Goal: Task Accomplishment & Management: Manage account settings

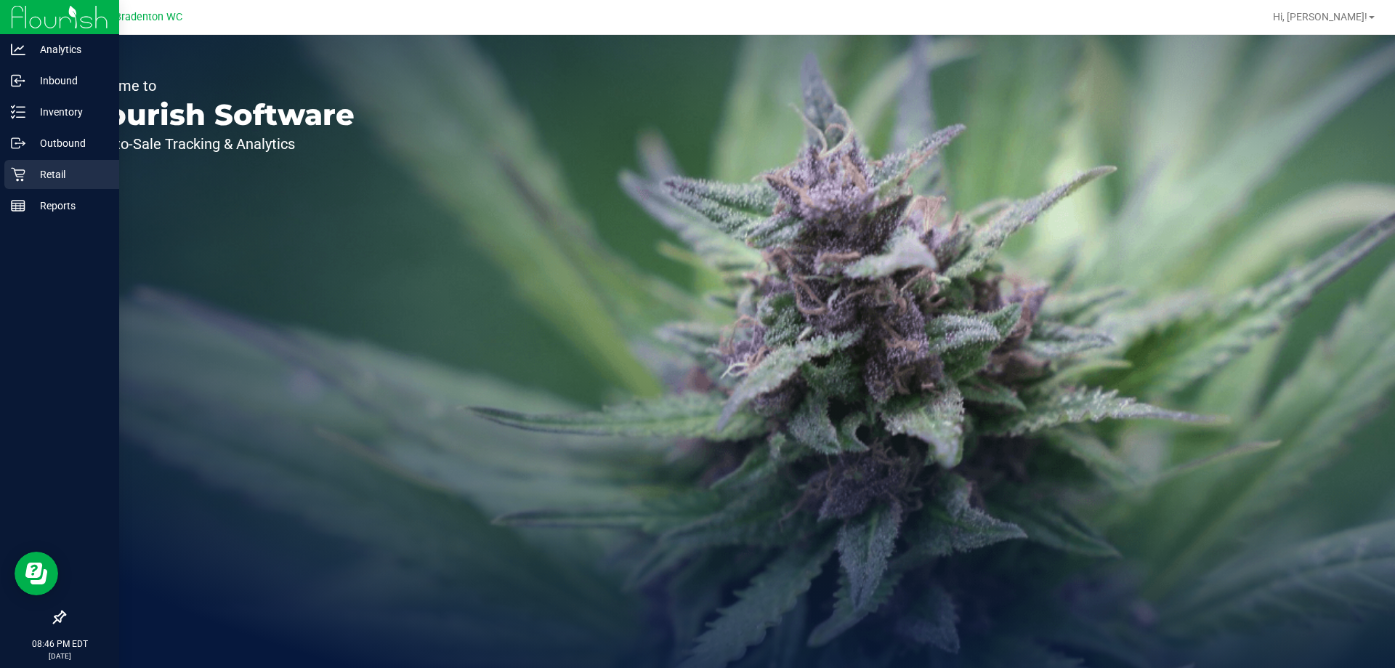
click at [17, 174] on icon at bounding box center [18, 175] width 14 height 14
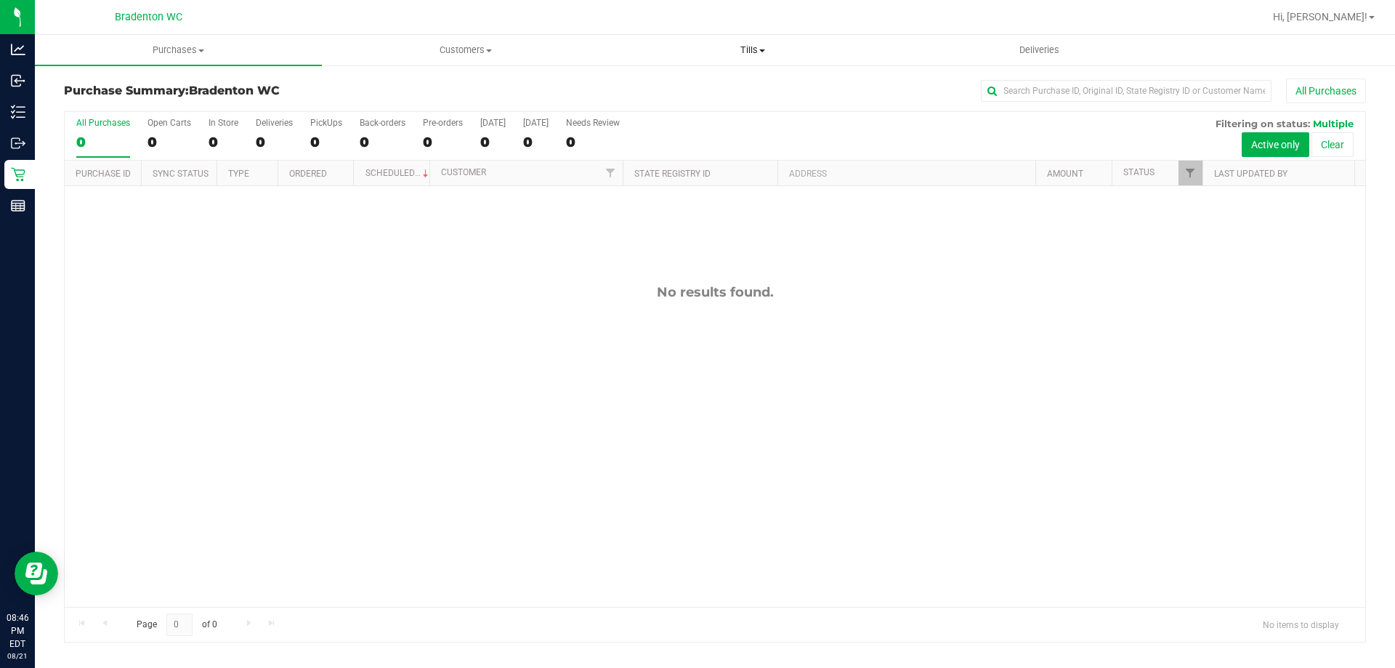
click at [758, 46] on span "Tills" at bounding box center [753, 50] width 286 height 13
click at [692, 86] on span "Manage tills" at bounding box center [658, 87] width 98 height 12
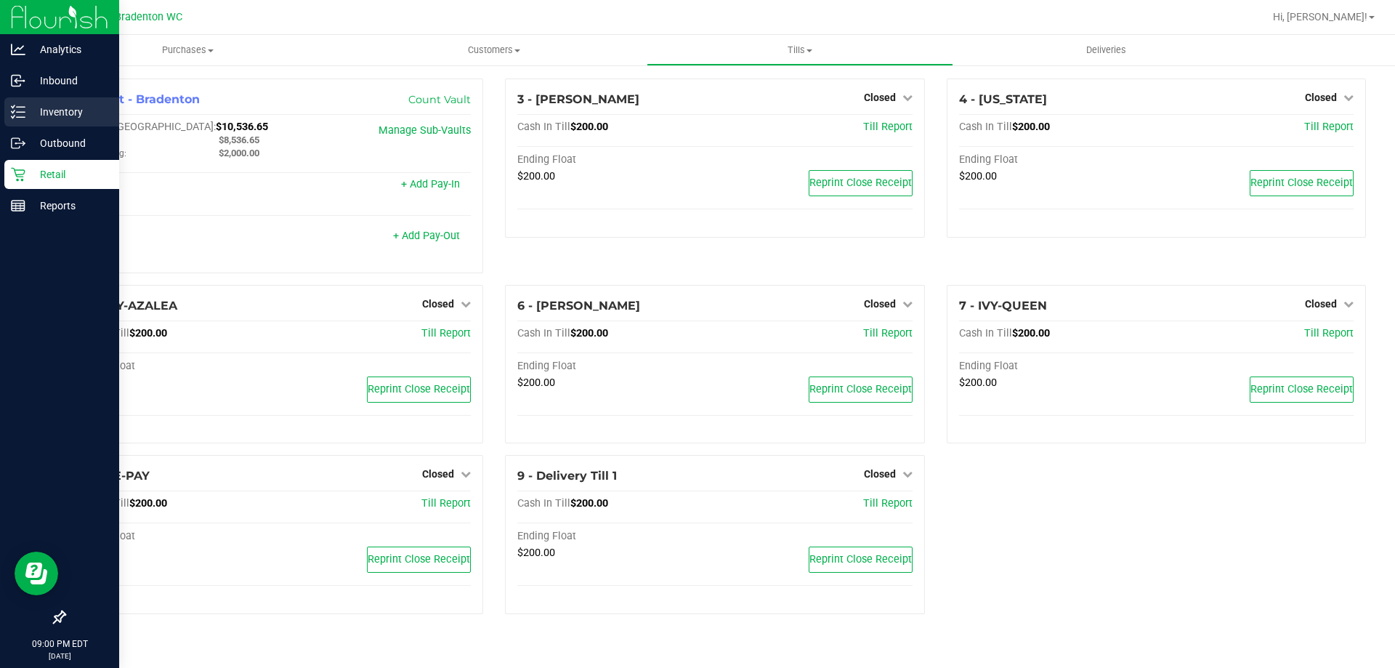
click at [63, 113] on p "Inventory" at bounding box center [68, 111] width 87 height 17
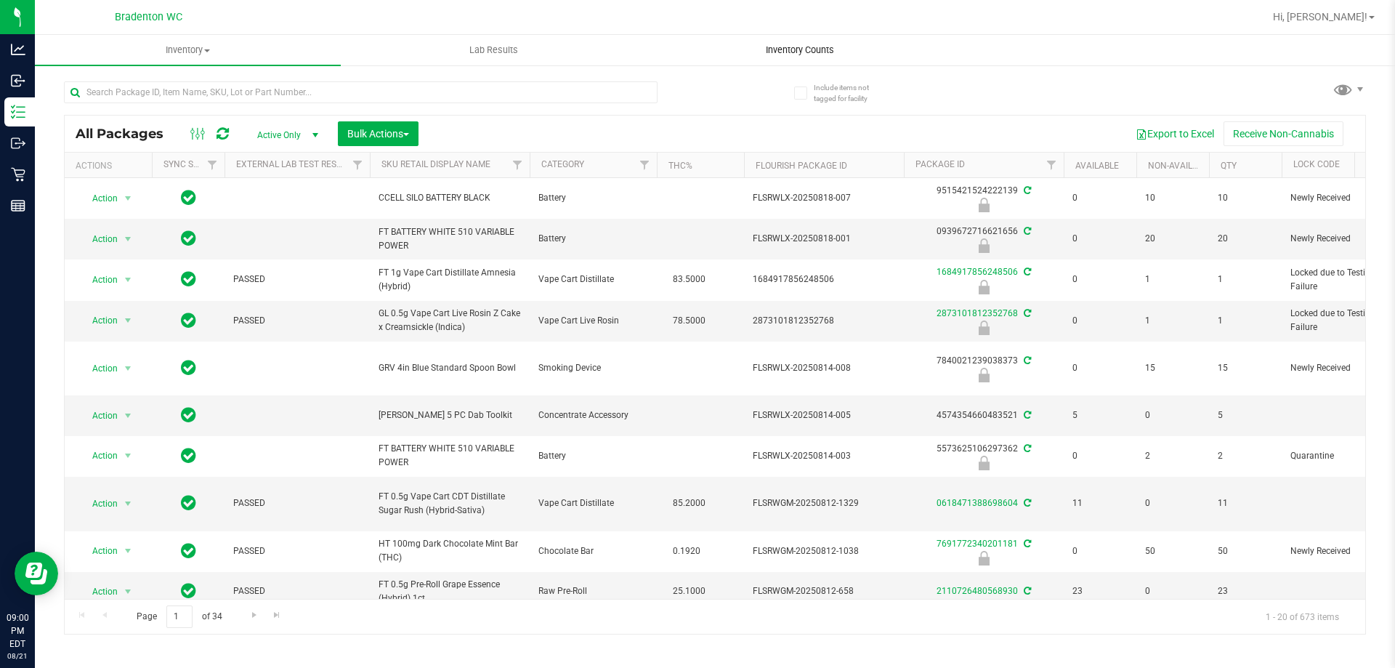
click at [822, 54] on span "Inventory Counts" at bounding box center [800, 50] width 108 height 13
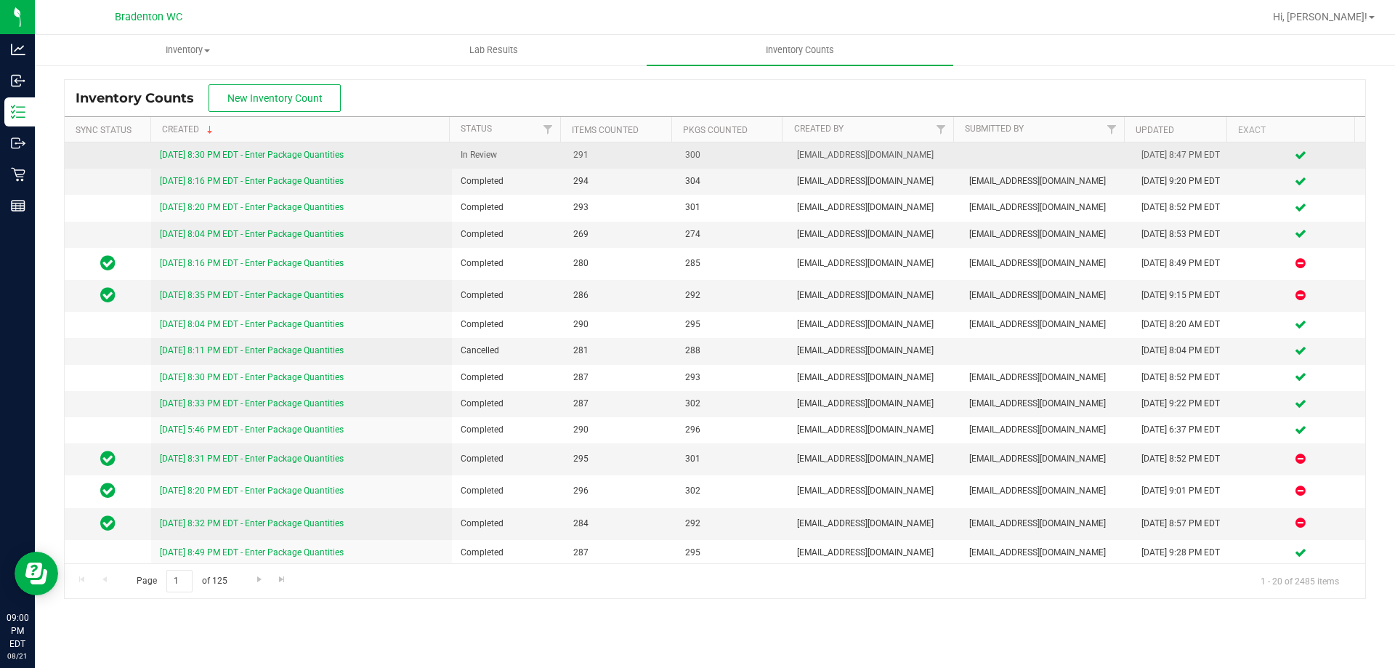
click at [294, 153] on link "[DATE] 8:30 PM EDT - Enter Package Quantities" at bounding box center [252, 155] width 184 height 10
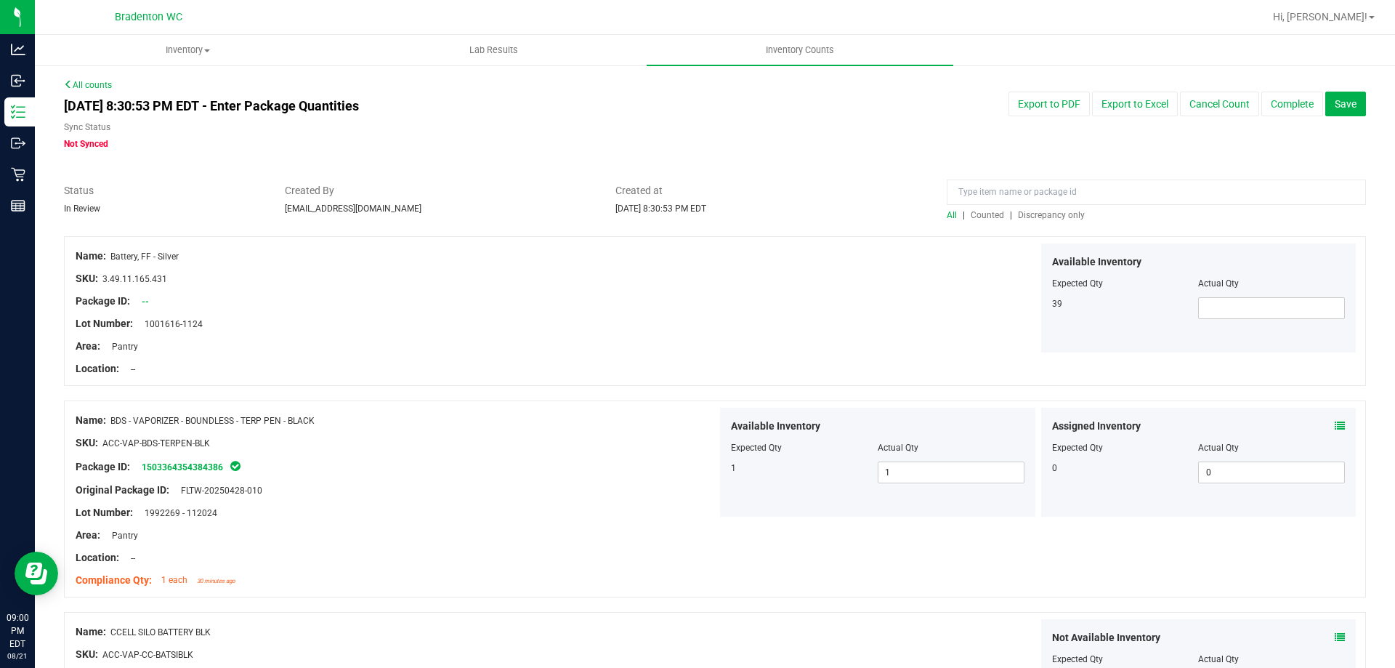
click at [1045, 217] on span "Discrepancy only" at bounding box center [1051, 215] width 67 height 10
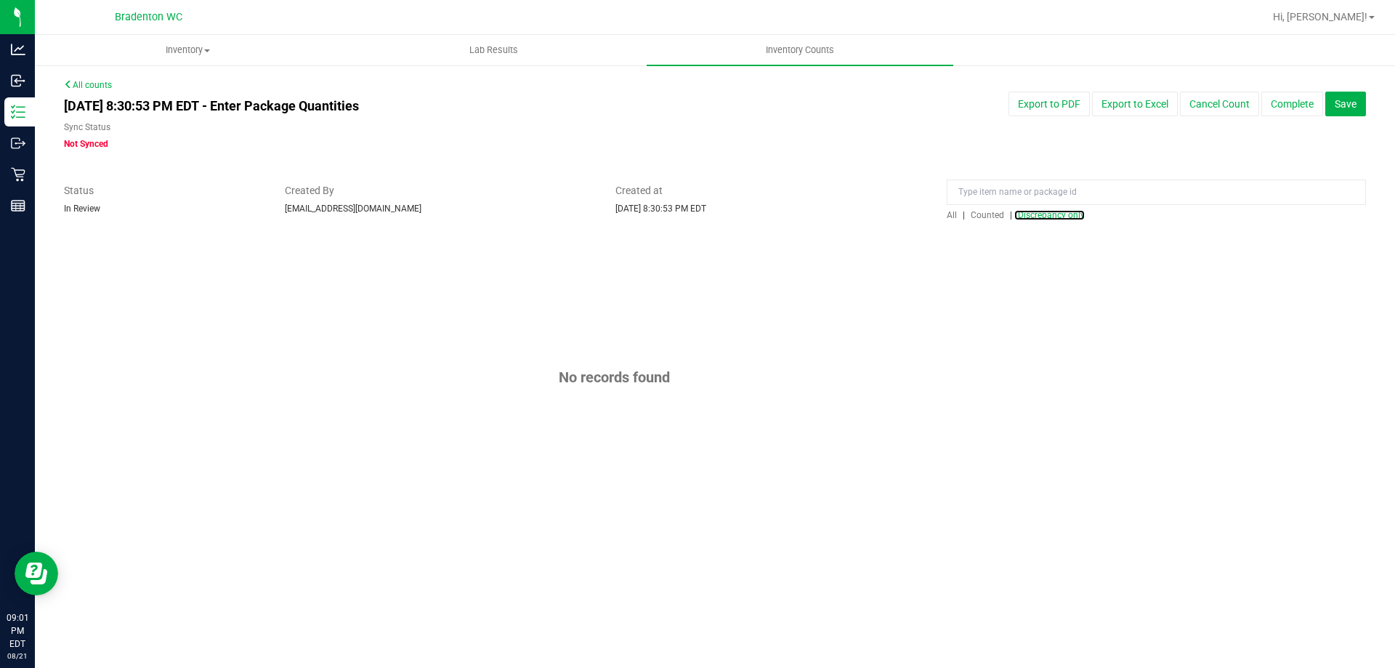
click at [1297, 101] on button "Complete" at bounding box center [1292, 104] width 62 height 25
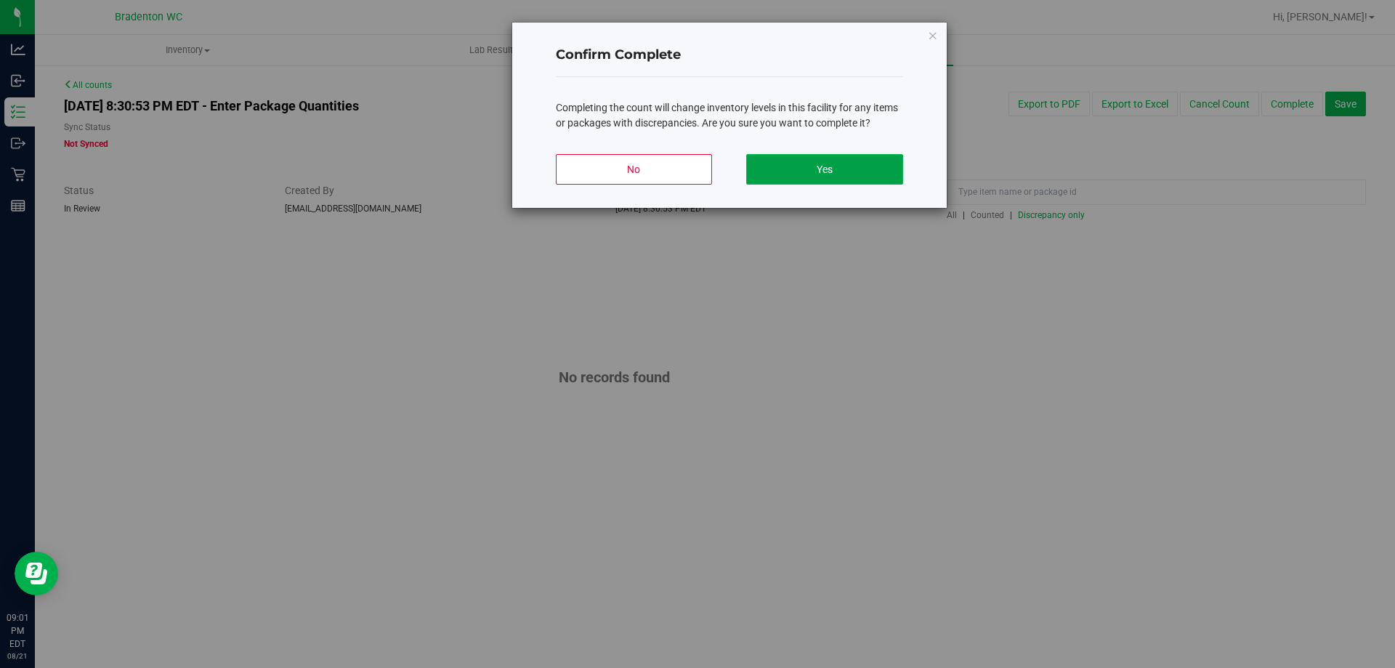
click at [791, 169] on button "Yes" at bounding box center [824, 169] width 156 height 31
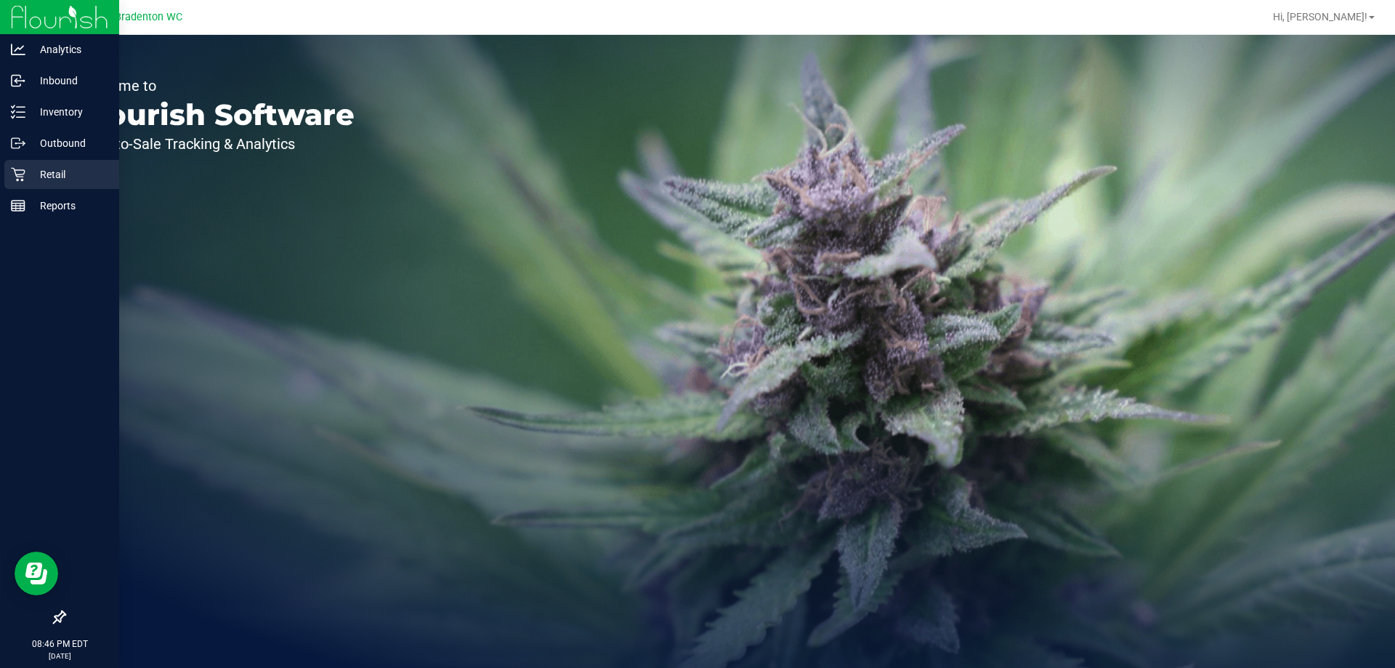
click at [20, 161] on div "Retail" at bounding box center [61, 174] width 115 height 29
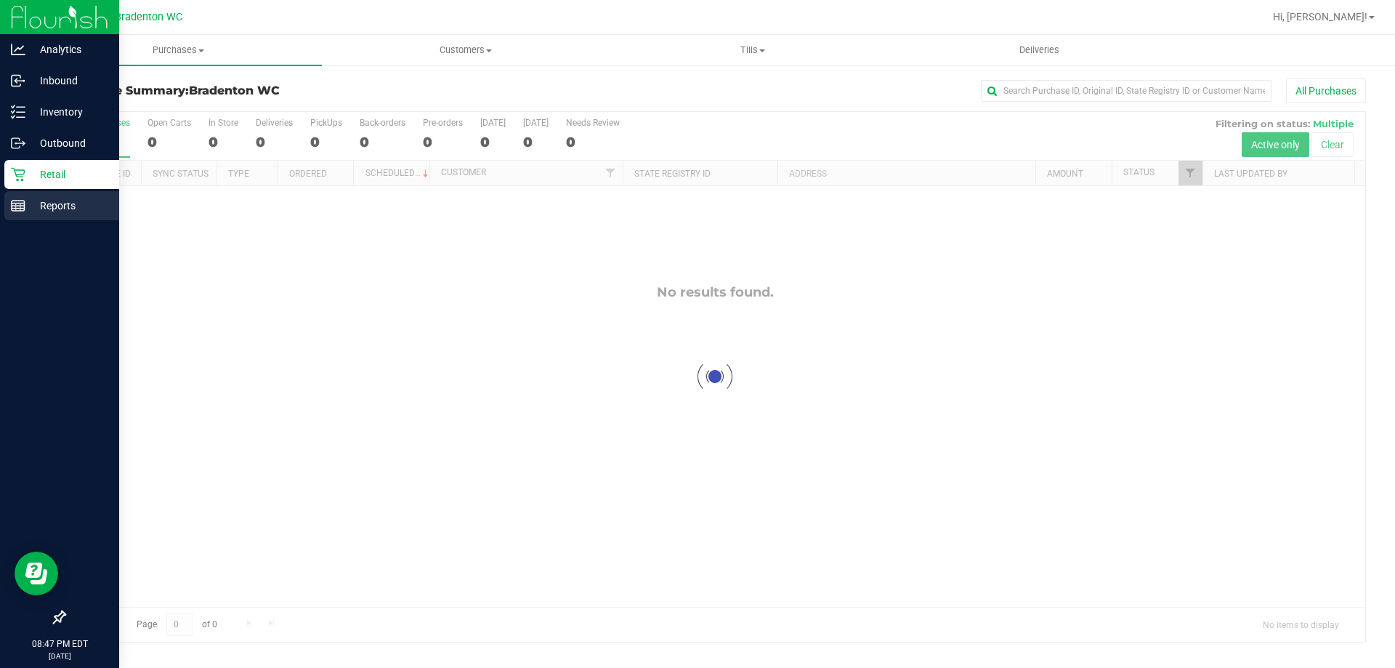
click at [74, 214] on p "Reports" at bounding box center [68, 205] width 87 height 17
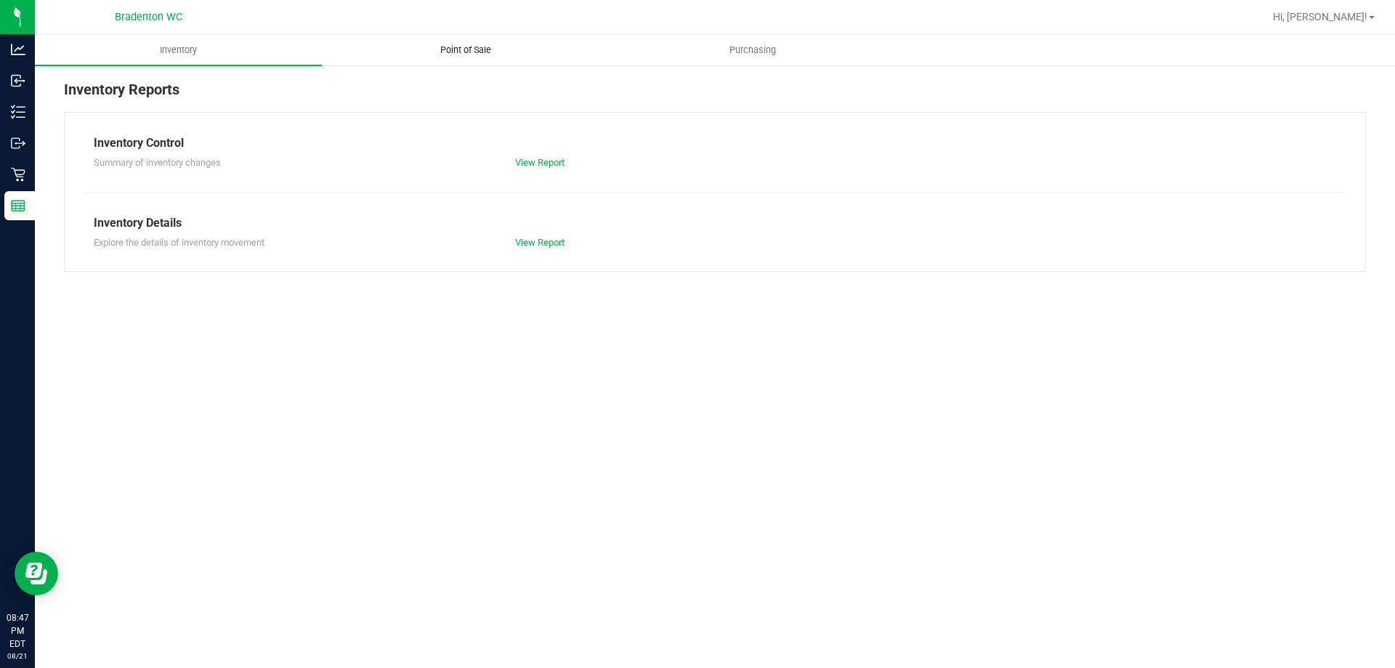
click at [474, 44] on span "Point of Sale" at bounding box center [466, 50] width 90 height 13
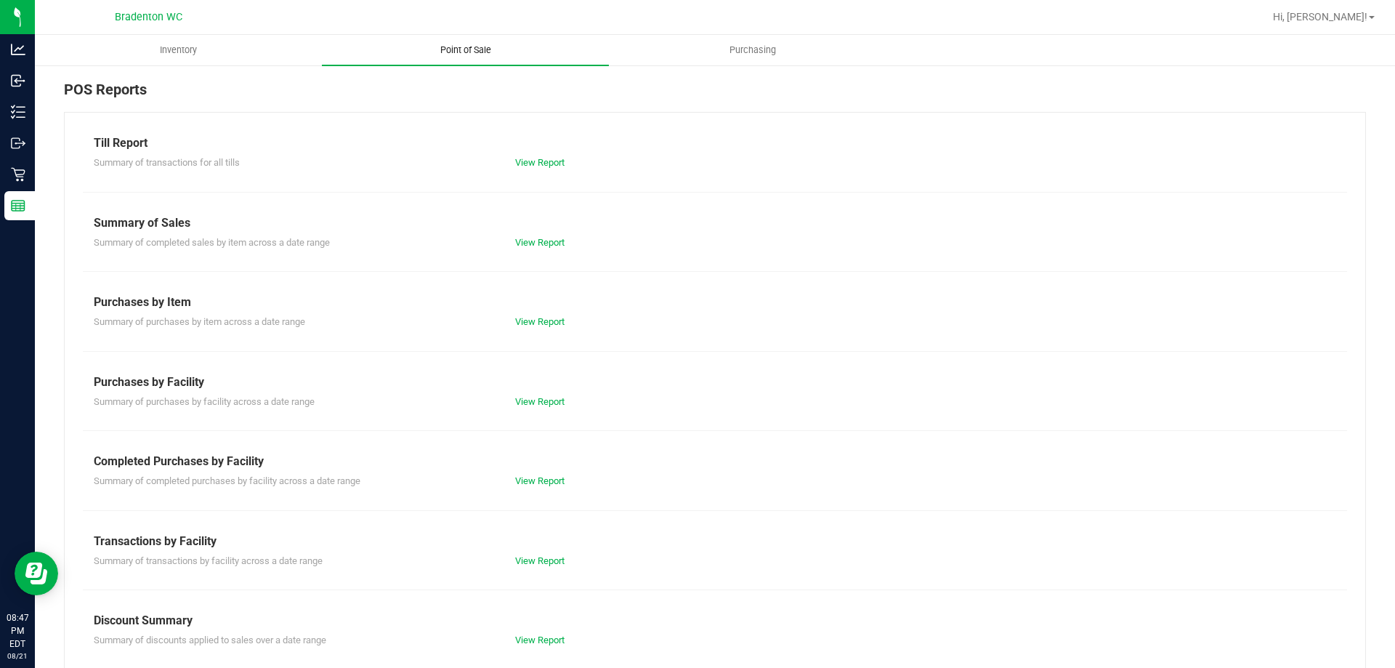
click at [538, 565] on link "View Report" at bounding box center [539, 560] width 49 height 11
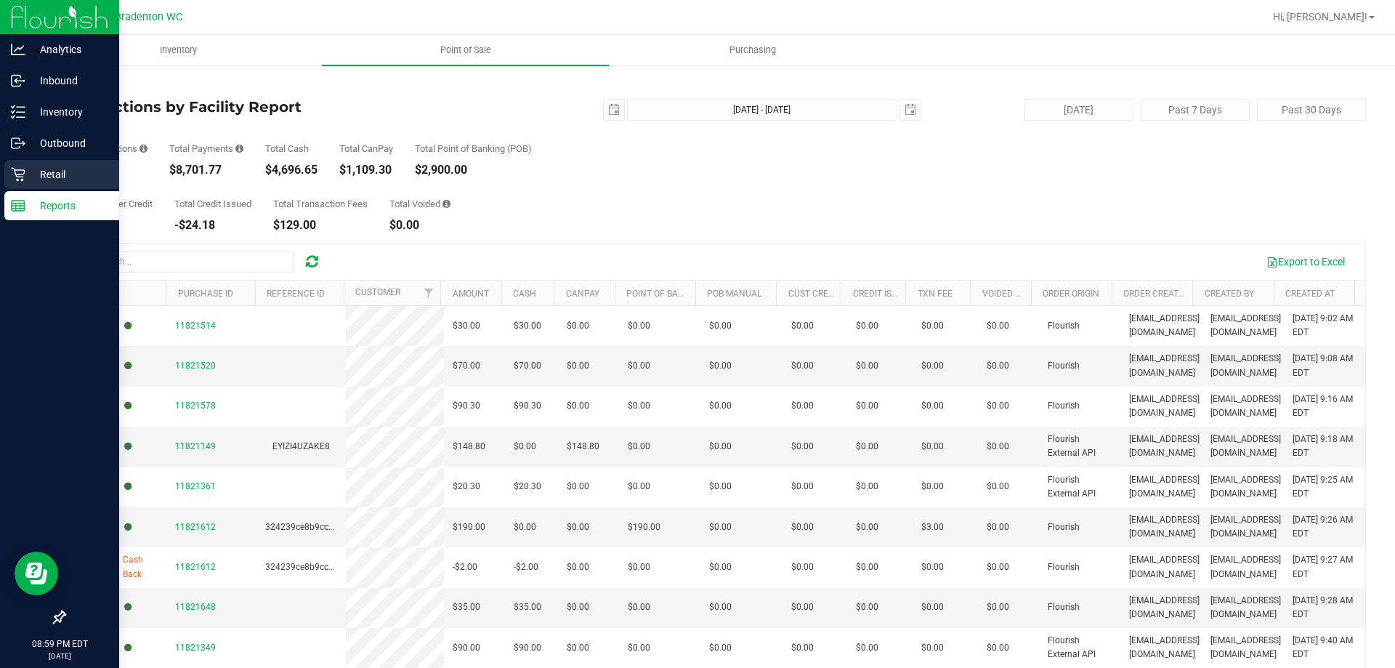
click at [17, 175] on icon at bounding box center [18, 175] width 14 height 14
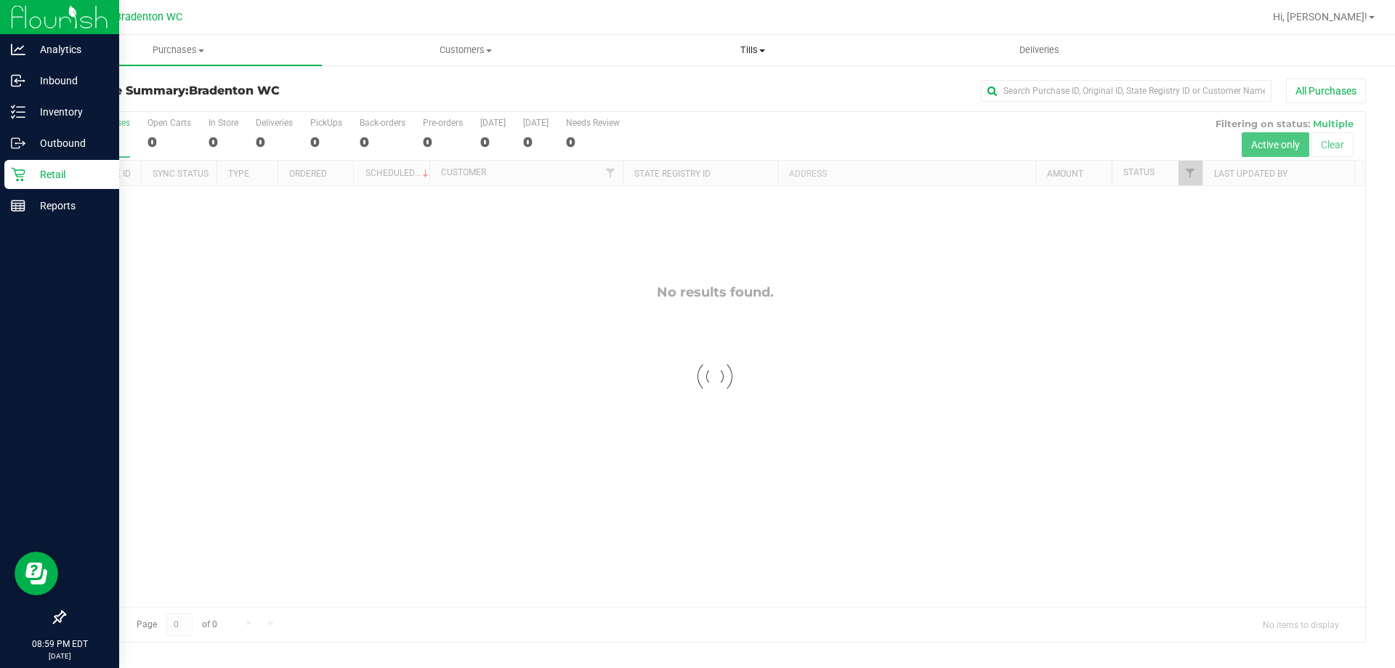
click at [752, 54] on span "Tills" at bounding box center [753, 50] width 286 height 13
click at [677, 84] on span "Manage tills" at bounding box center [658, 87] width 98 height 12
